Goal: Entertainment & Leisure: Consume media (video, audio)

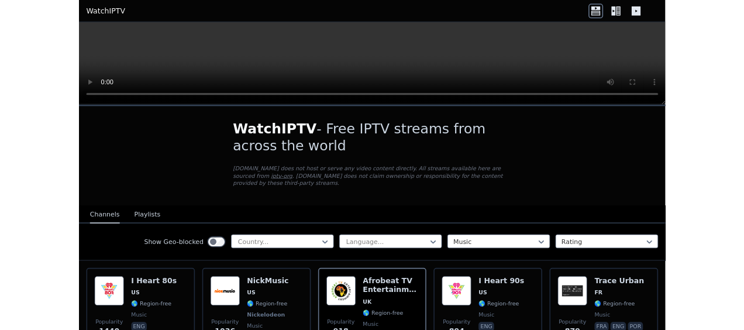
scroll to position [117, 0]
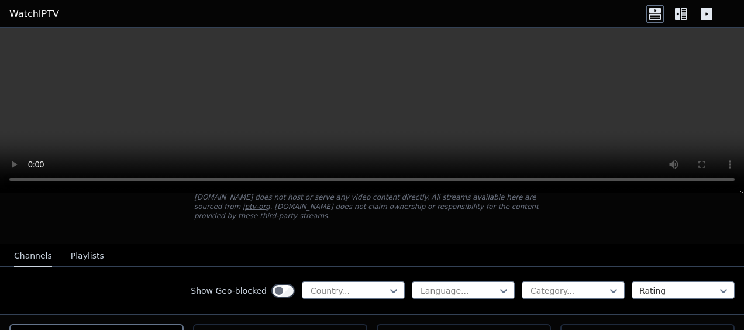
scroll to position [117, 0]
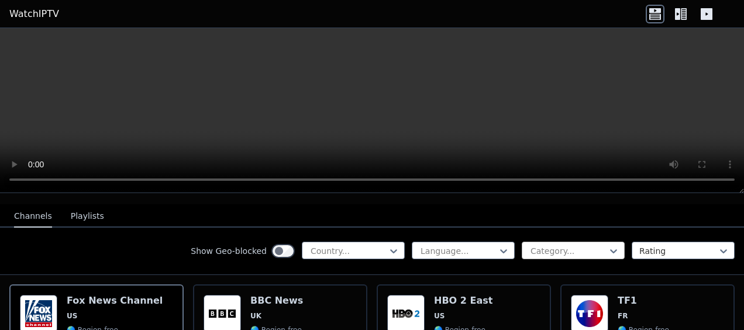
click at [608, 248] on div at bounding box center [614, 251] width 12 height 18
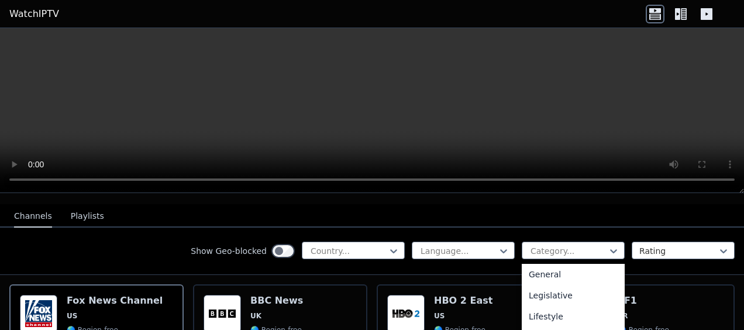
scroll to position [292, 0]
click at [537, 314] on div "Music" at bounding box center [573, 321] width 103 height 21
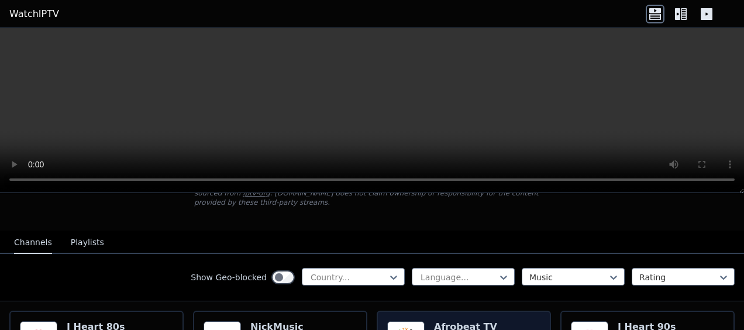
scroll to position [117, 0]
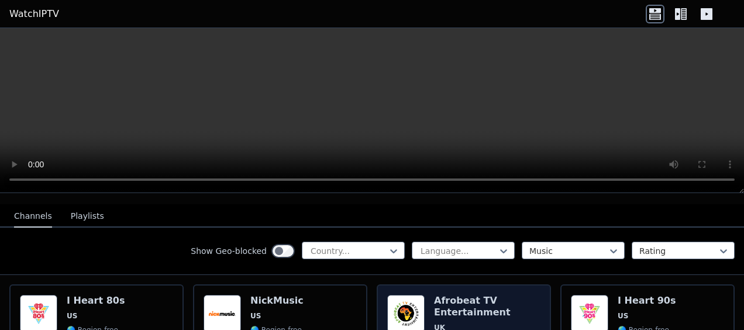
click at [459, 295] on h6 "Afrobeat TV Entertainment" at bounding box center [487, 306] width 106 height 23
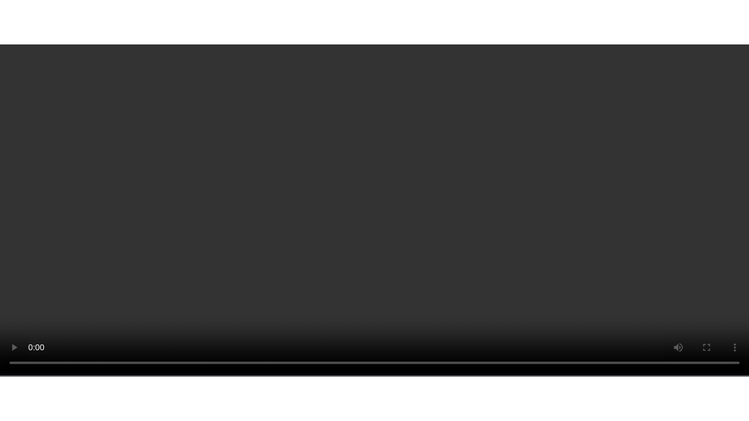
scroll to position [409, 0]
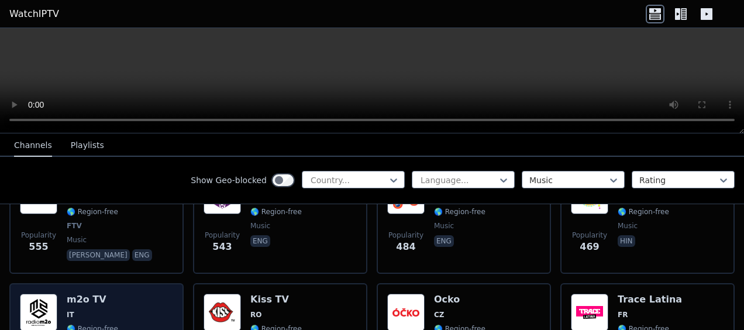
click at [90, 294] on h6 "m2o TV" at bounding box center [92, 300] width 51 height 12
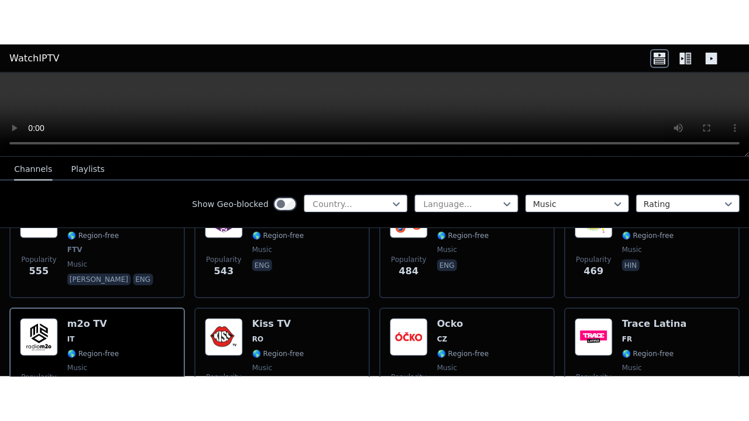
scroll to position [292, 0]
